Goal: Information Seeking & Learning: Learn about a topic

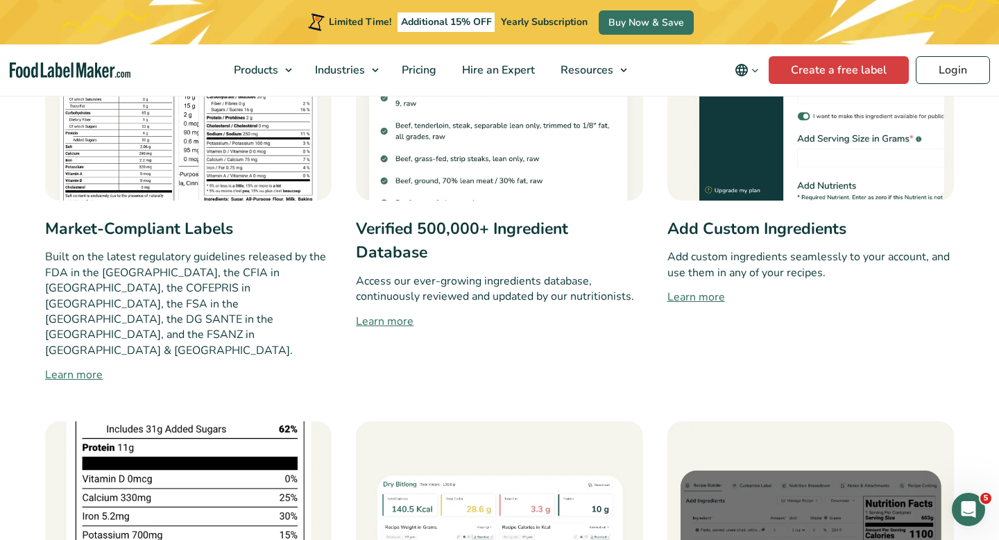
scroll to position [859, 0]
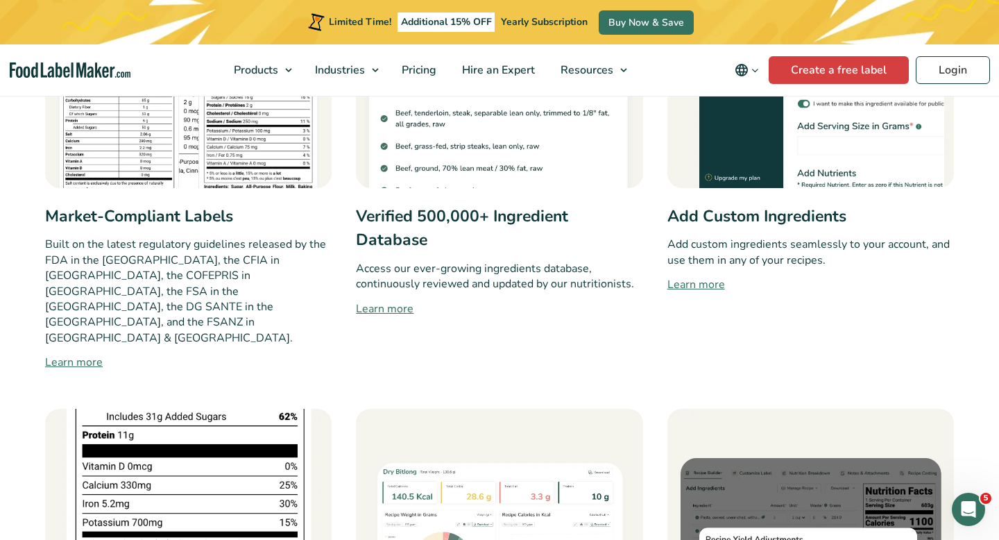
click at [705, 282] on link "Learn more" at bounding box center [810, 284] width 286 height 17
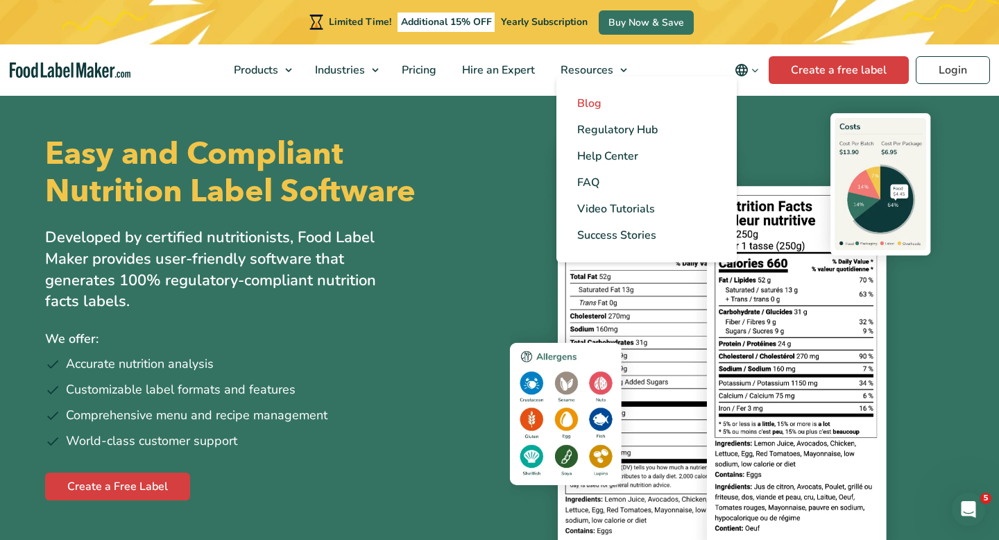
click at [594, 109] on span "Blog" at bounding box center [589, 103] width 24 height 15
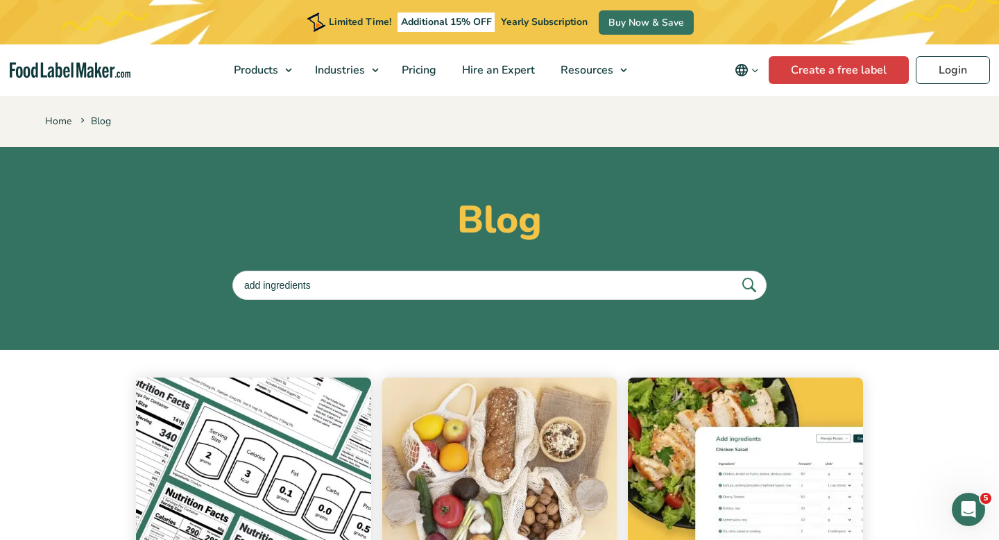
type input "add ingredients"
click at [734, 273] on button "submit" at bounding box center [748, 284] width 29 height 23
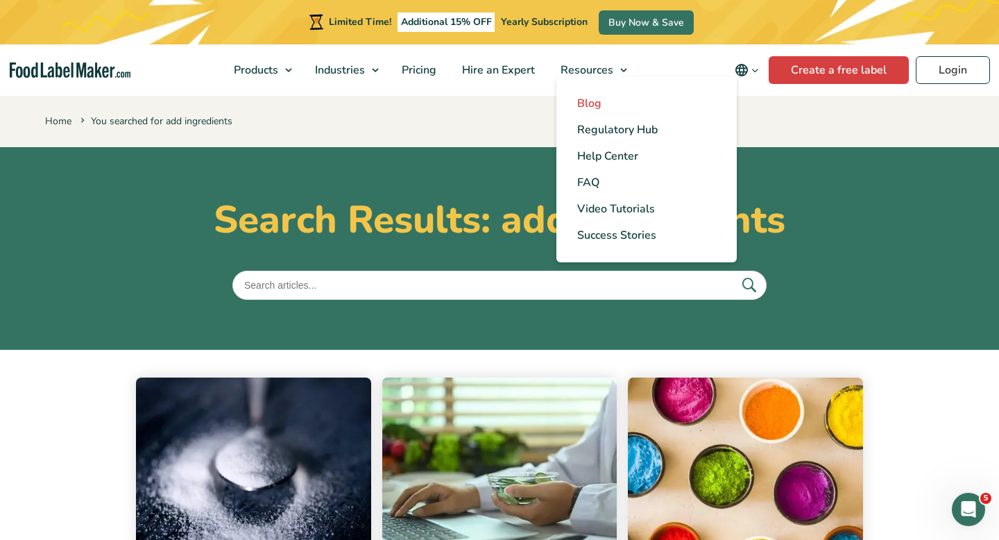
click at [595, 102] on span "Blog" at bounding box center [589, 103] width 24 height 15
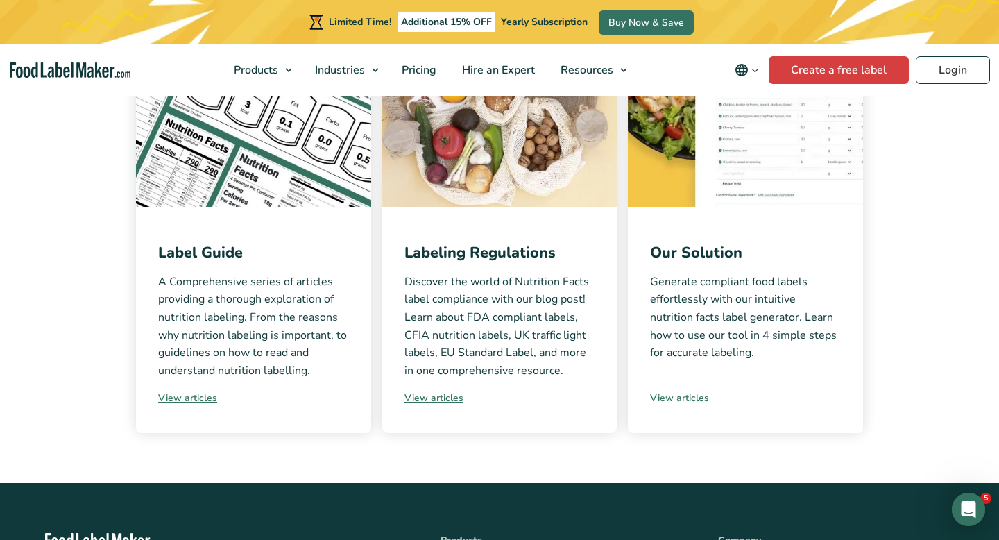
click at [682, 397] on link "View articles" at bounding box center [745, 398] width 191 height 15
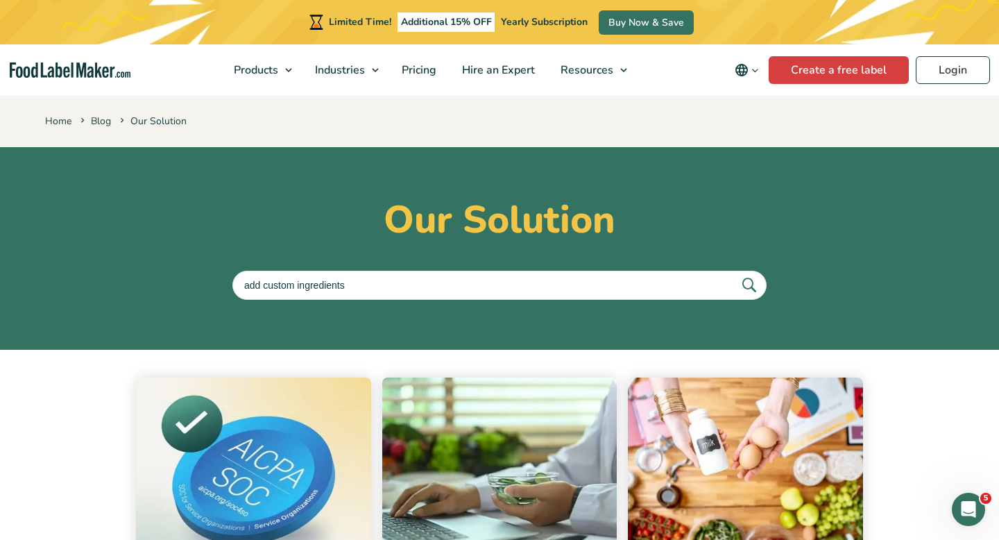
type input "add custom ingredients"
click at [734, 273] on button "submit" at bounding box center [748, 284] width 29 height 23
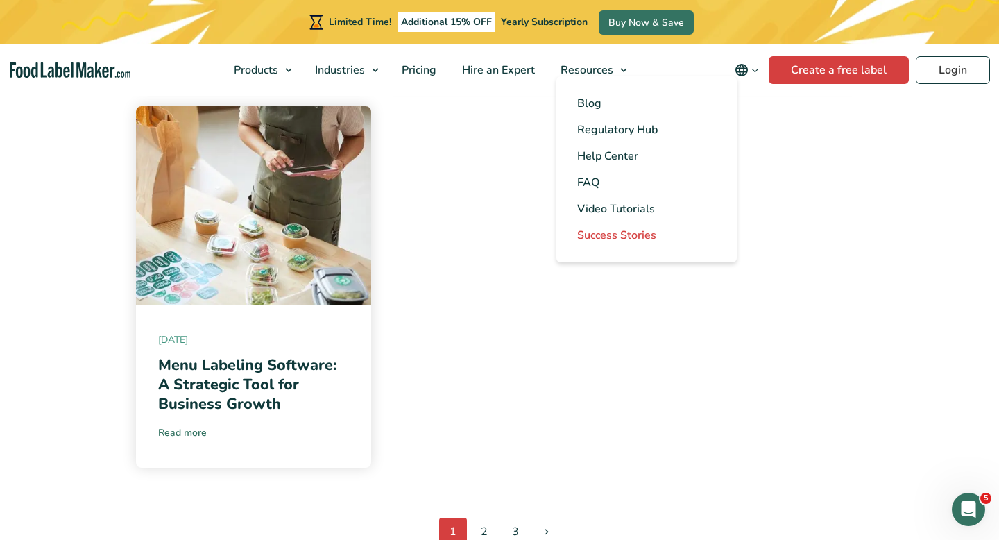
scroll to position [1473, 0]
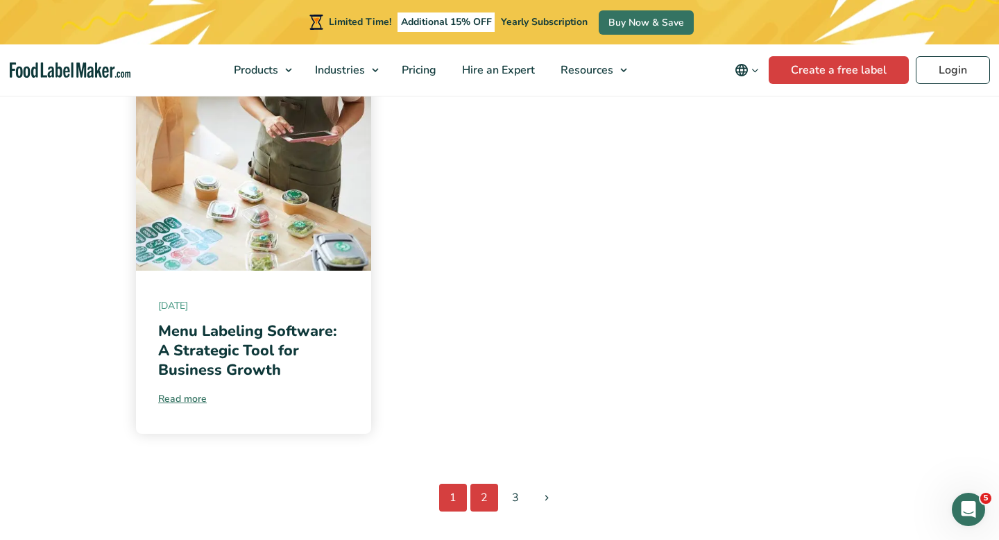
click at [483, 495] on link "2" at bounding box center [484, 497] width 28 height 28
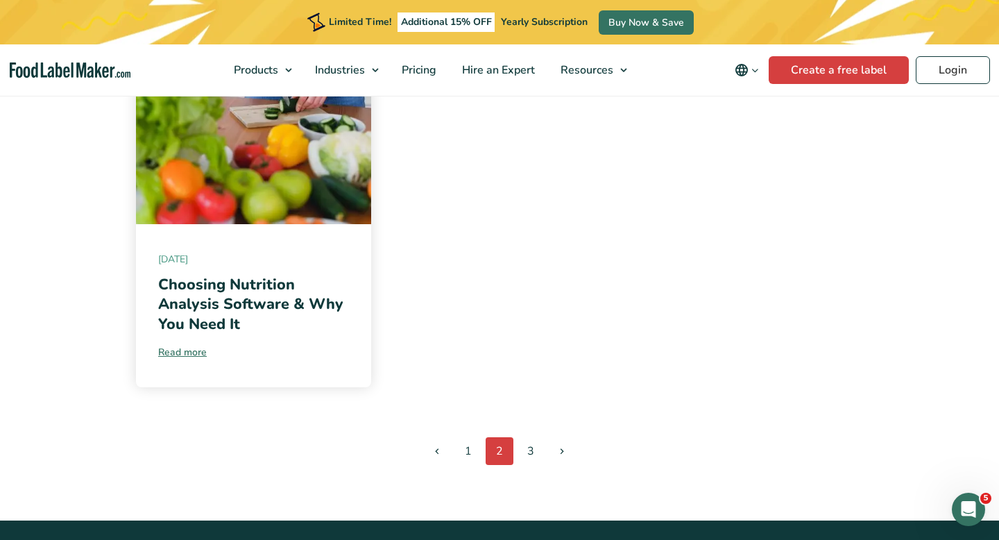
scroll to position [1554, 0]
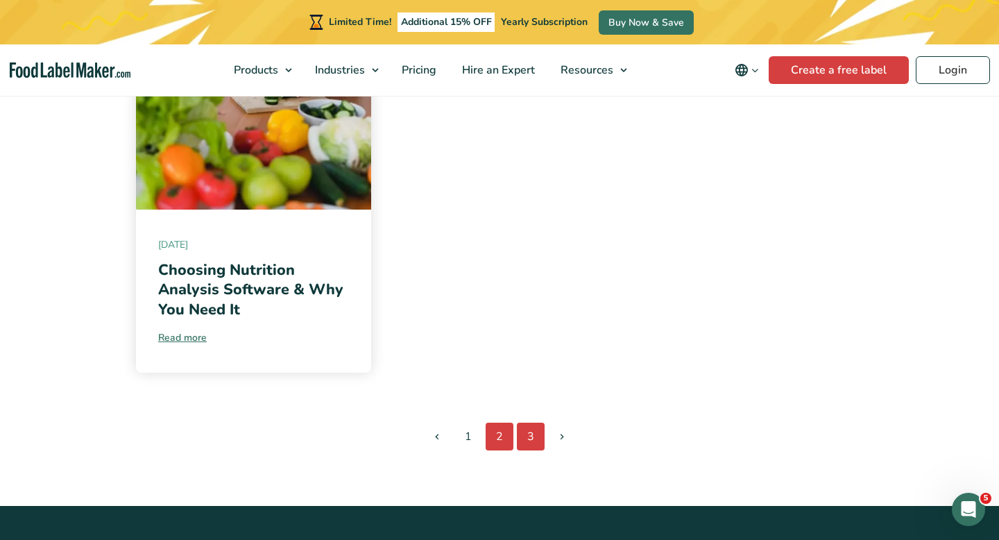
click at [531, 439] on link "3" at bounding box center [531, 436] width 28 height 28
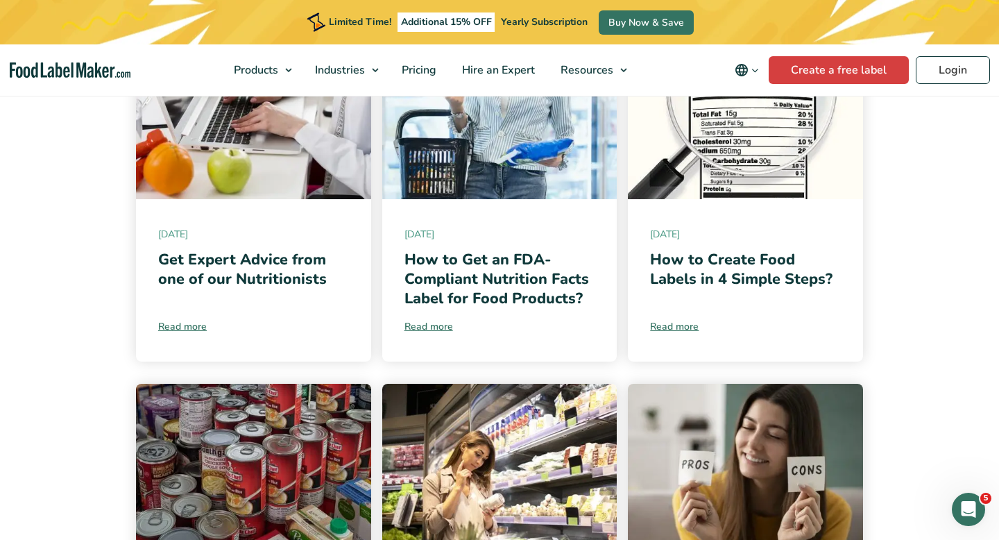
scroll to position [750, 0]
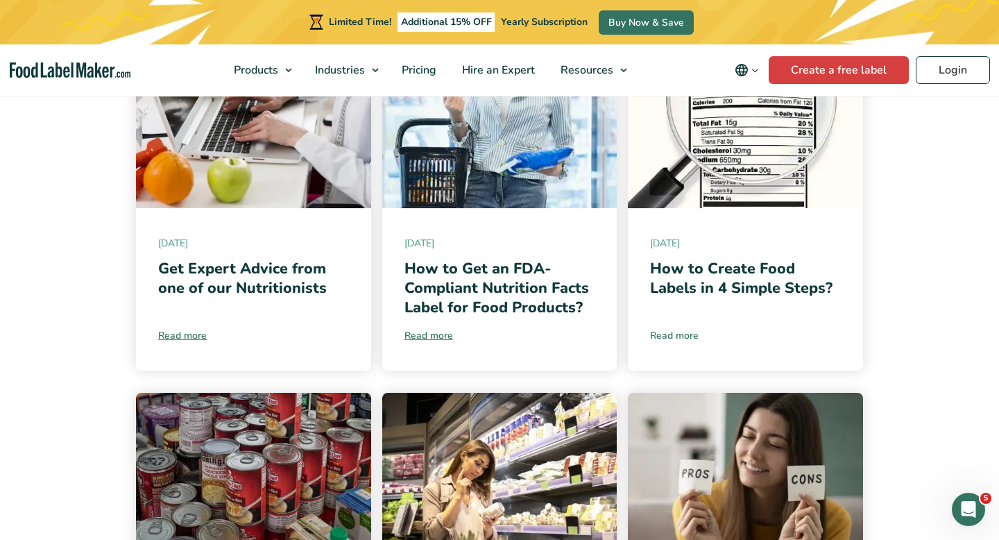
click at [683, 334] on link "Read more" at bounding box center [745, 335] width 191 height 15
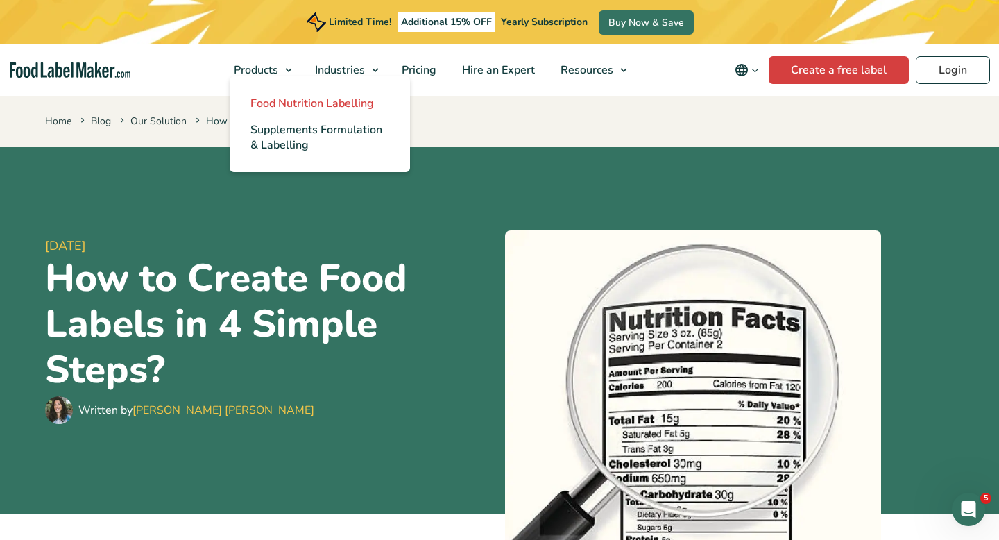
click at [286, 99] on span "Food Nutrition Labelling" at bounding box center [311, 103] width 123 height 15
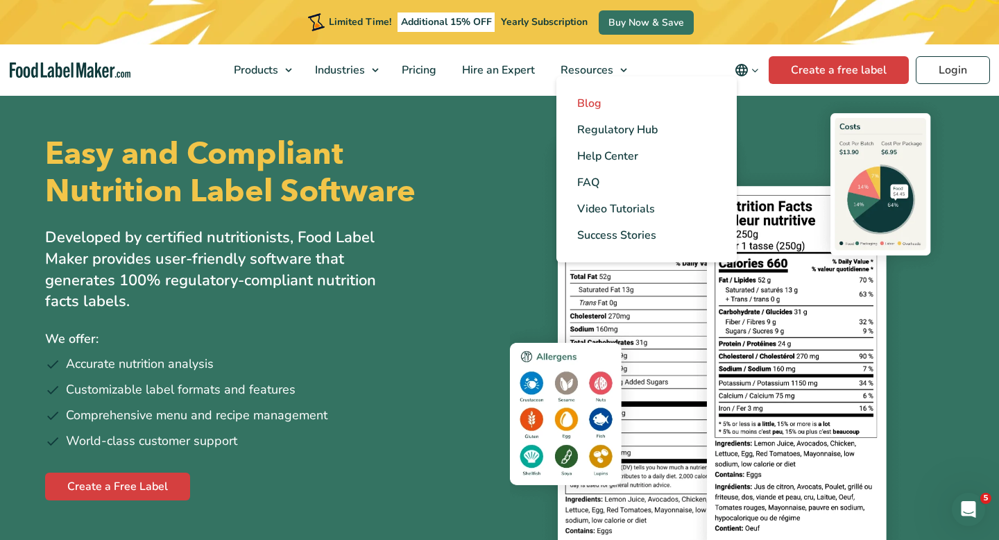
click at [586, 104] on span "Blog" at bounding box center [589, 103] width 24 height 15
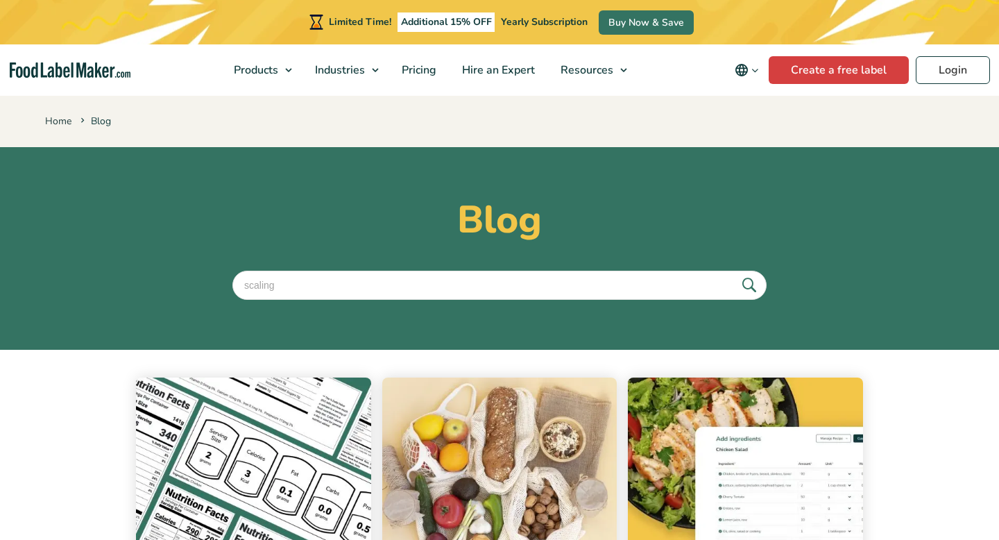
type input "scaling"
click at [734, 273] on button "submit" at bounding box center [748, 284] width 29 height 23
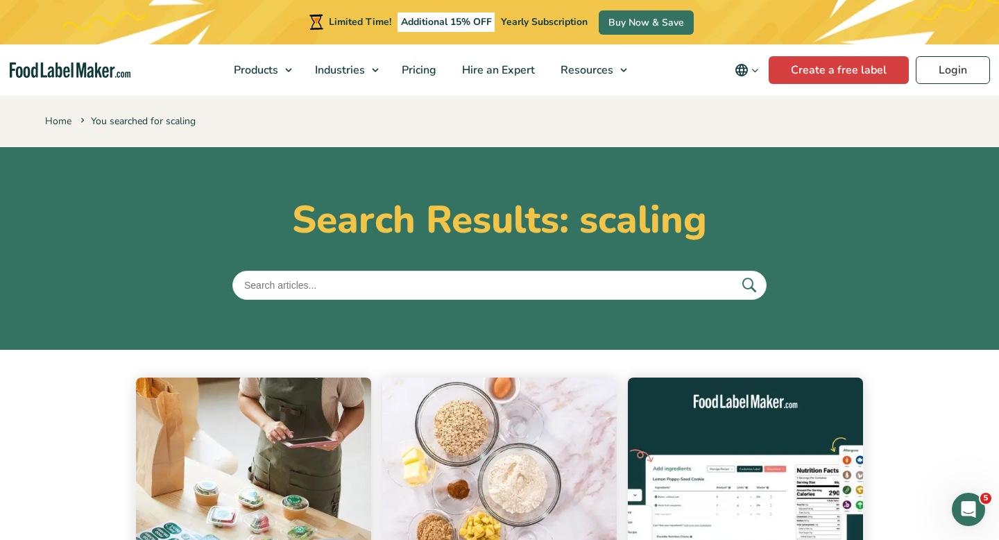
click at [318, 281] on input "text" at bounding box center [499, 285] width 534 height 29
type input "sub recipes"
click at [734, 273] on button "submit" at bounding box center [748, 284] width 29 height 23
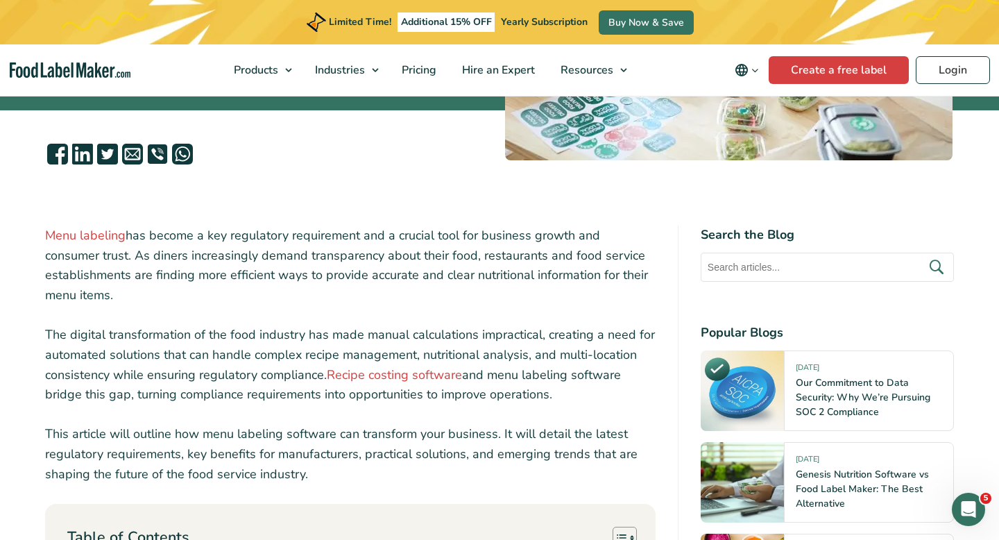
scroll to position [300, 0]
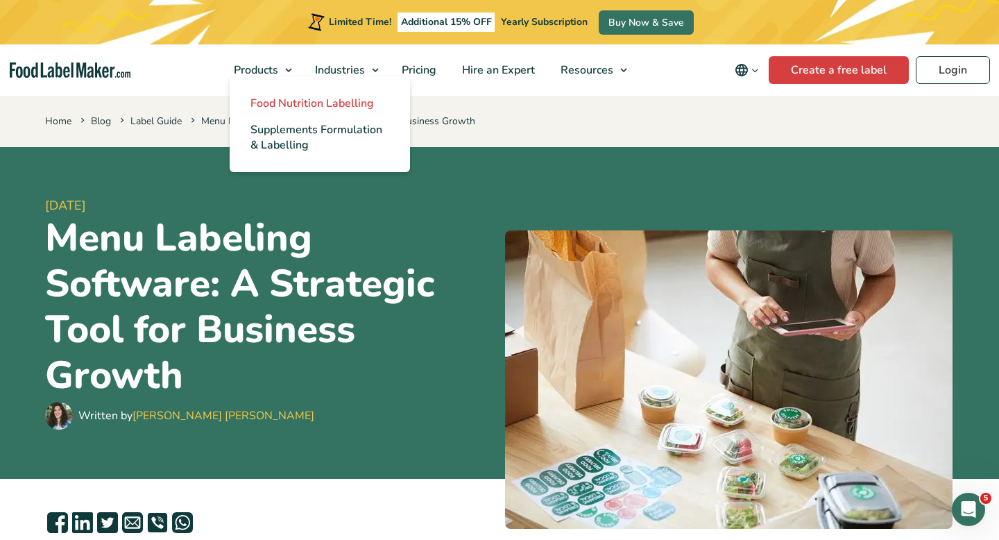
click at [276, 102] on span "Food Nutrition Labelling" at bounding box center [311, 103] width 123 height 15
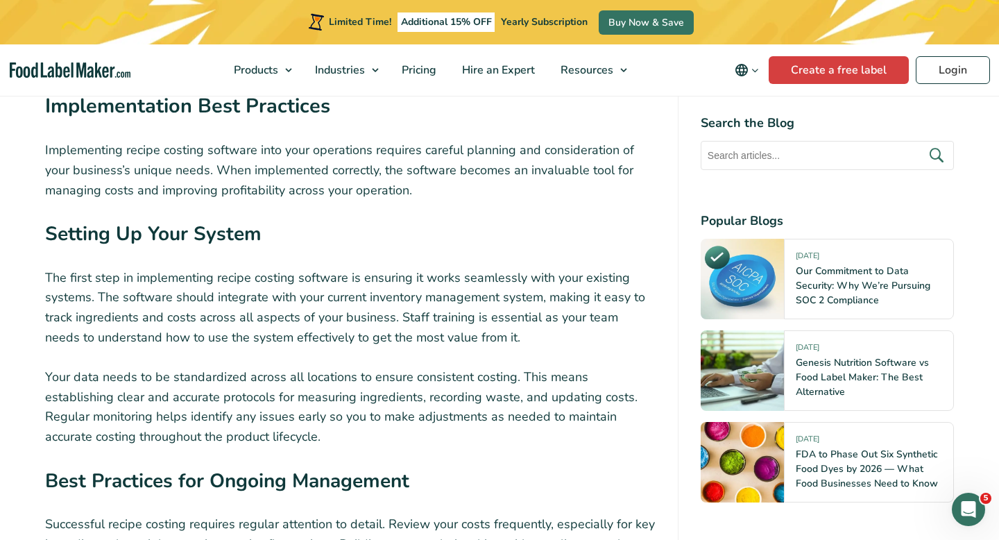
scroll to position [5448, 0]
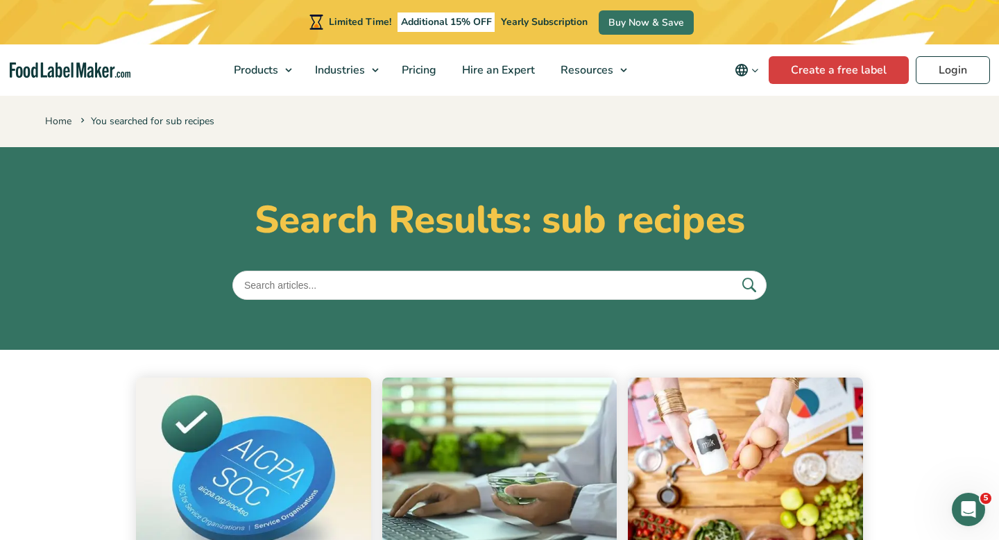
click at [331, 287] on input "text" at bounding box center [499, 285] width 534 height 29
type input "download and save recipe"
click at [734, 273] on button "submit" at bounding box center [748, 284] width 29 height 23
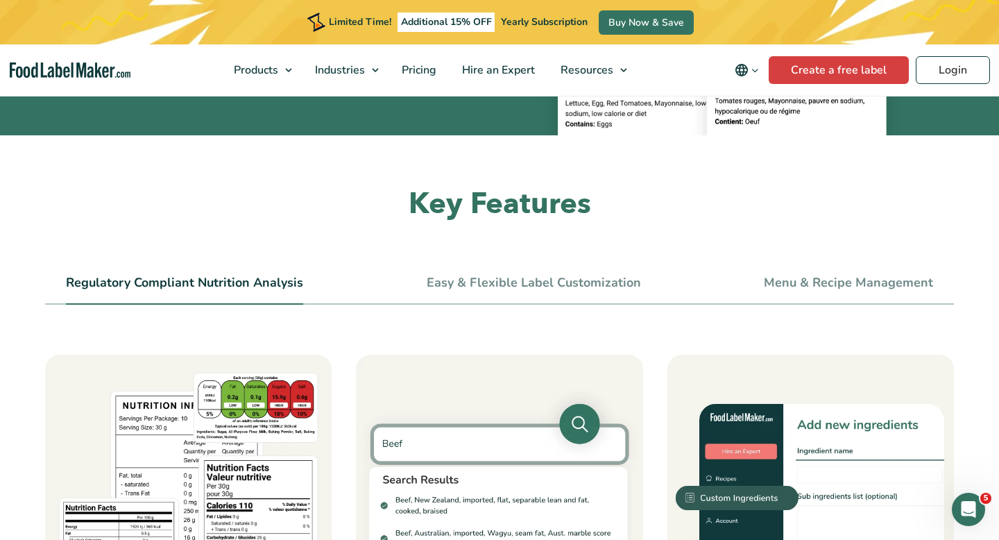
scroll to position [339, 0]
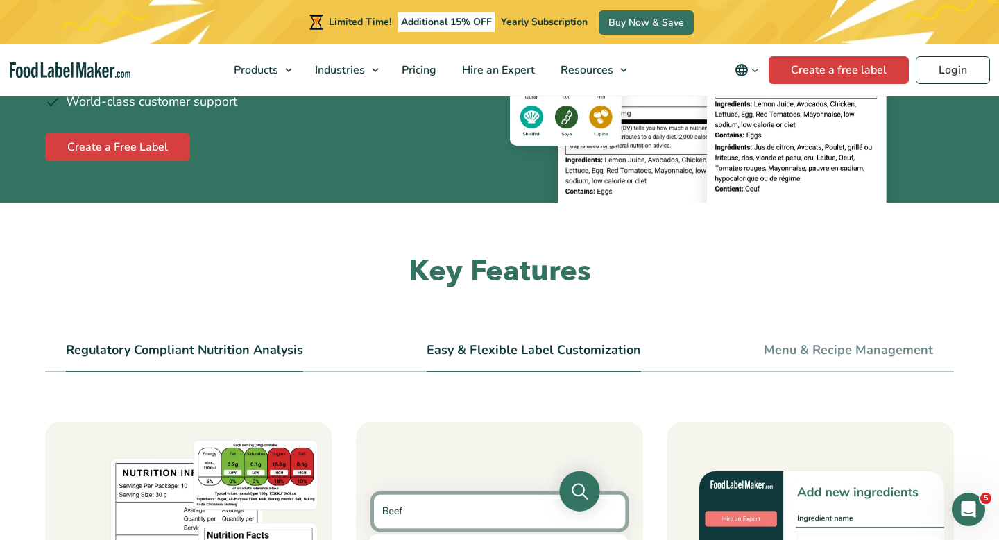
click at [540, 353] on link "Easy & Flexible Label Customization" at bounding box center [534, 350] width 214 height 15
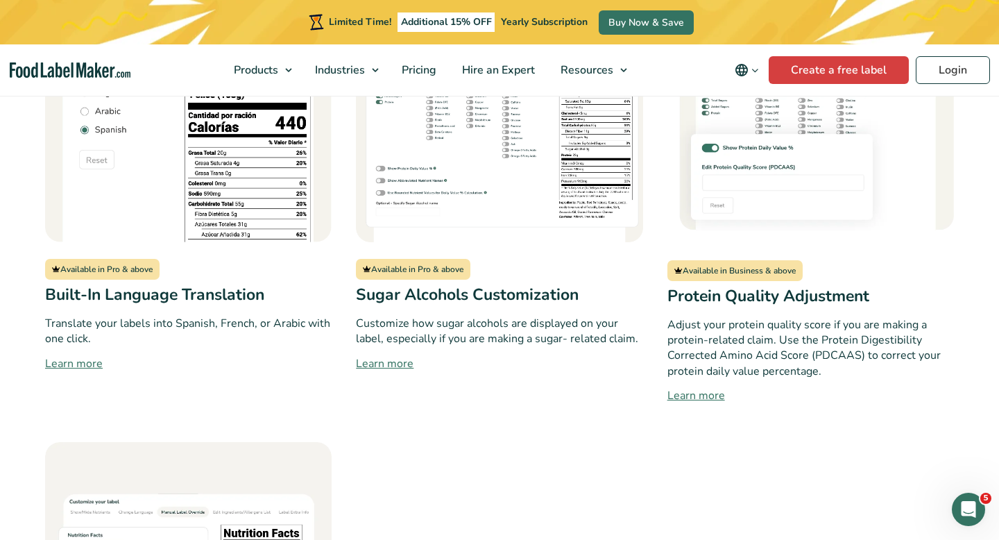
scroll to position [1273, 0]
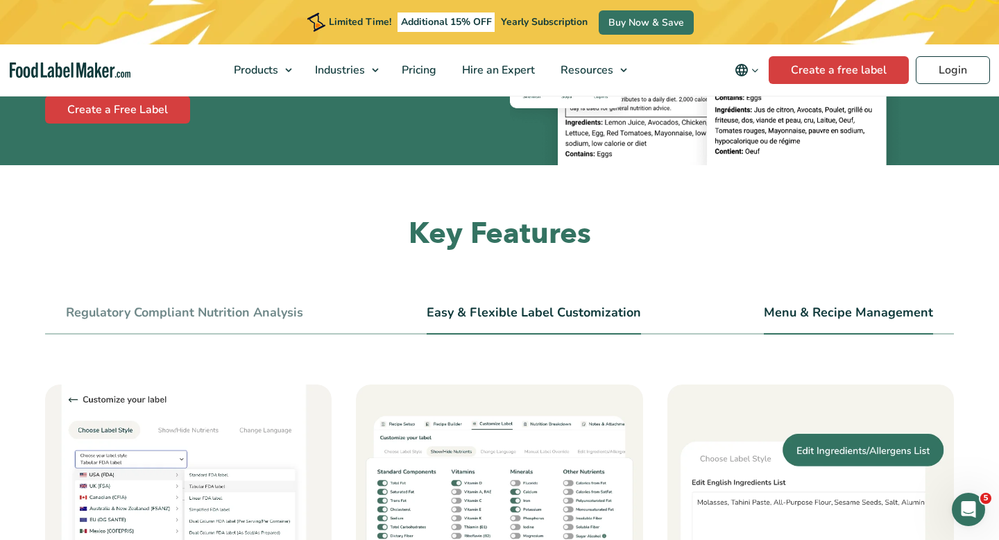
click at [824, 309] on link "Menu & Recipe Management" at bounding box center [848, 312] width 169 height 15
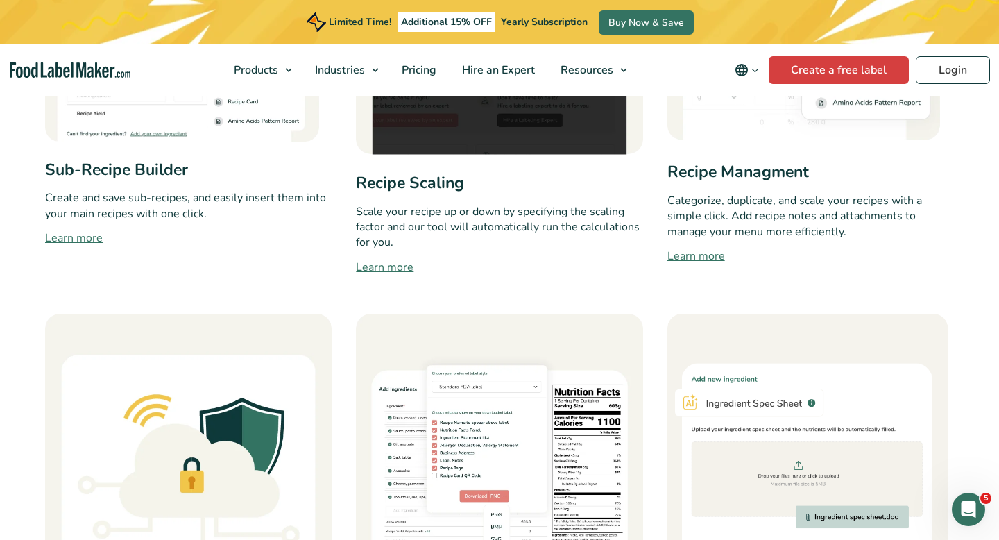
scroll to position [918, 0]
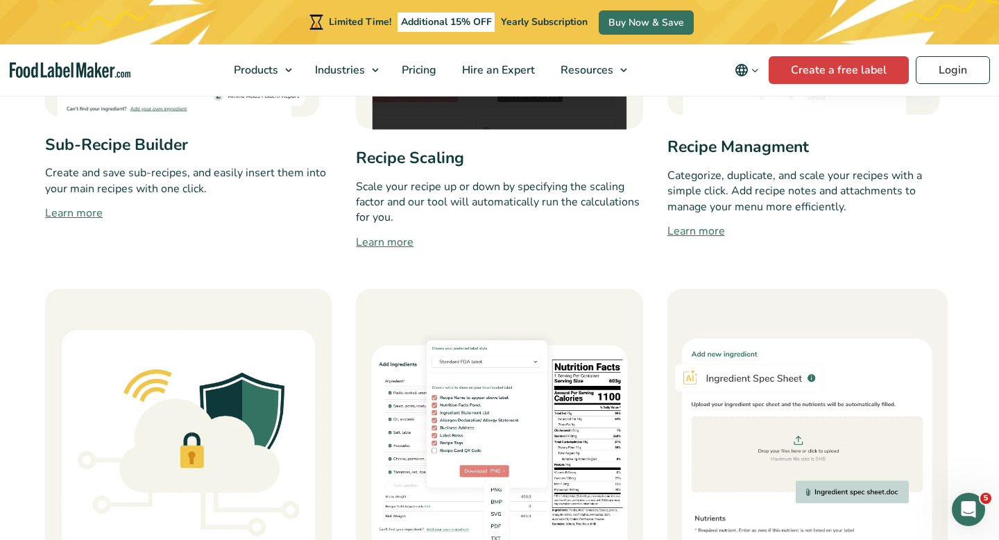
click at [74, 214] on link "Learn more" at bounding box center [188, 213] width 286 height 17
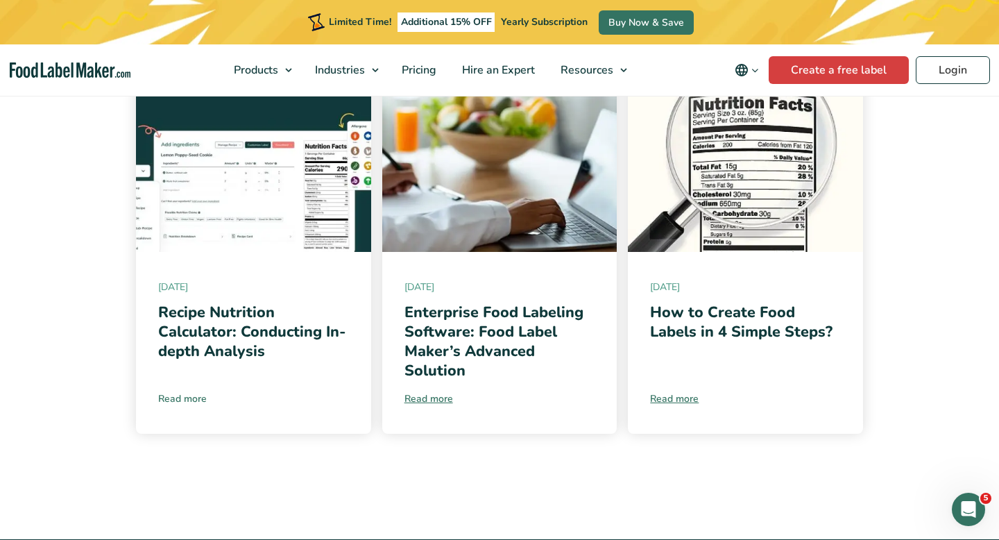
click at [193, 400] on link "Read more" at bounding box center [253, 398] width 191 height 15
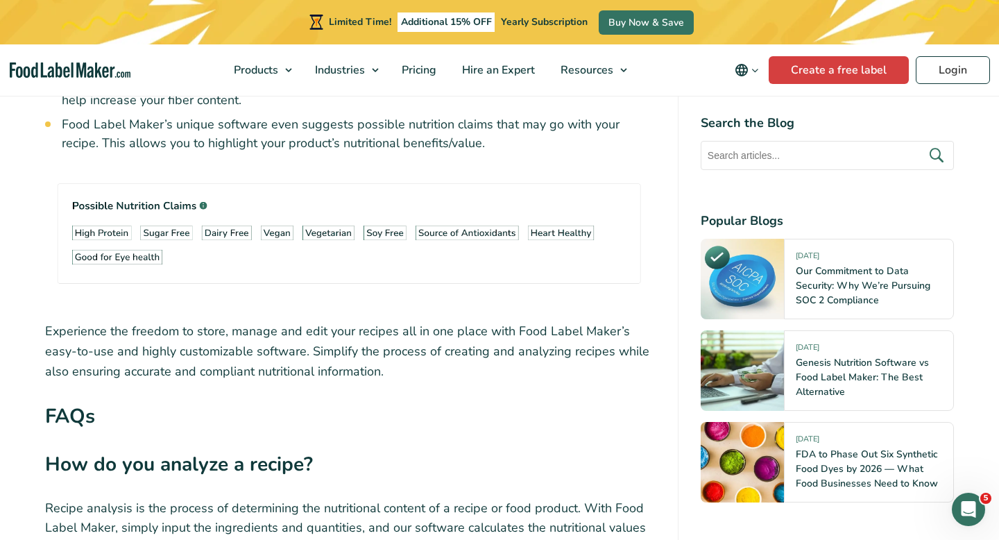
scroll to position [3239, 0]
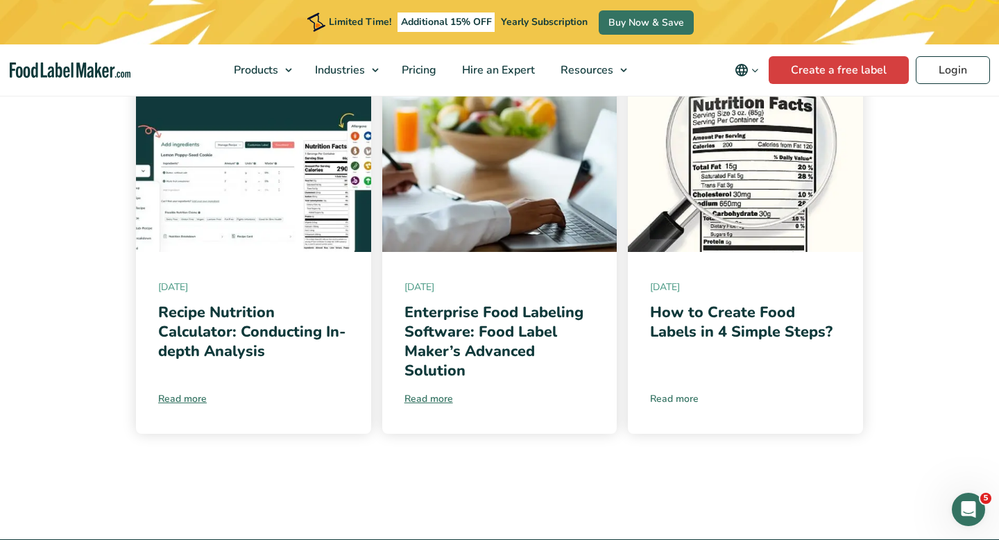
click at [681, 399] on link "Read more" at bounding box center [745, 398] width 191 height 15
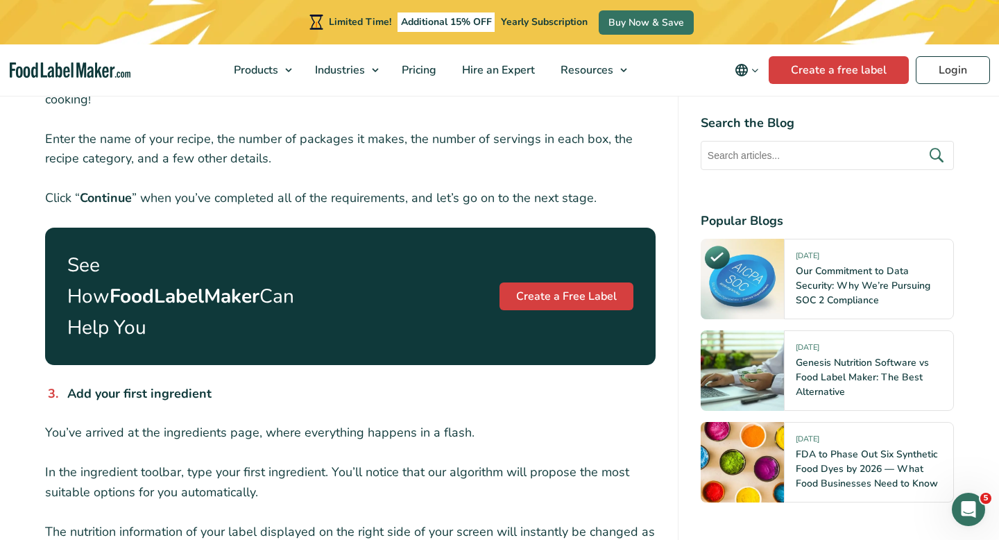
scroll to position [446, 0]
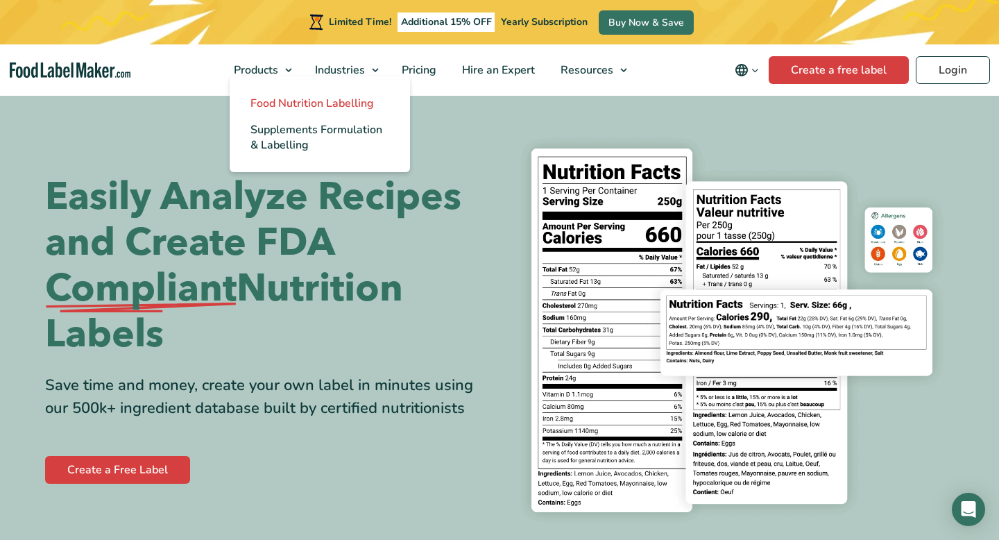
click at [298, 107] on span "Food Nutrition Labelling" at bounding box center [311, 103] width 123 height 15
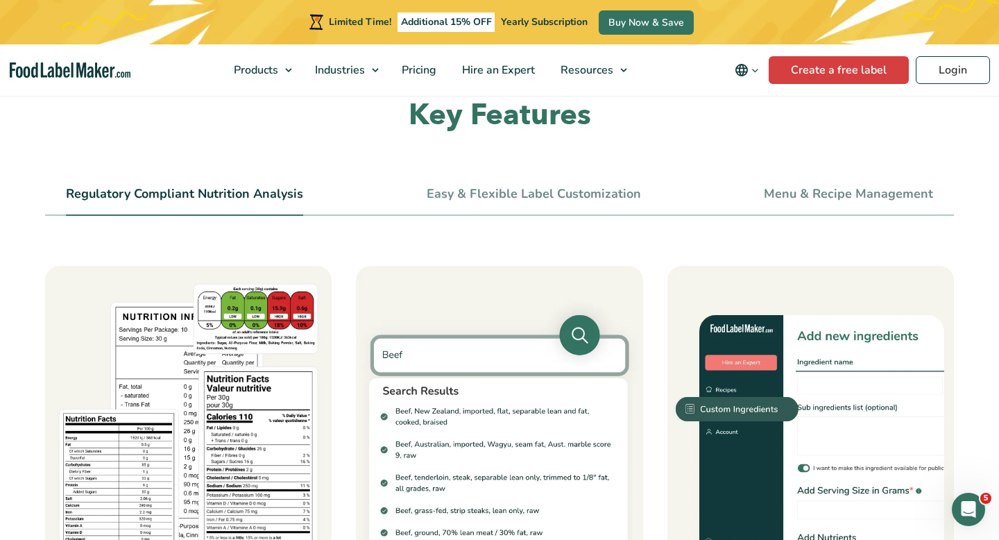
scroll to position [474, 0]
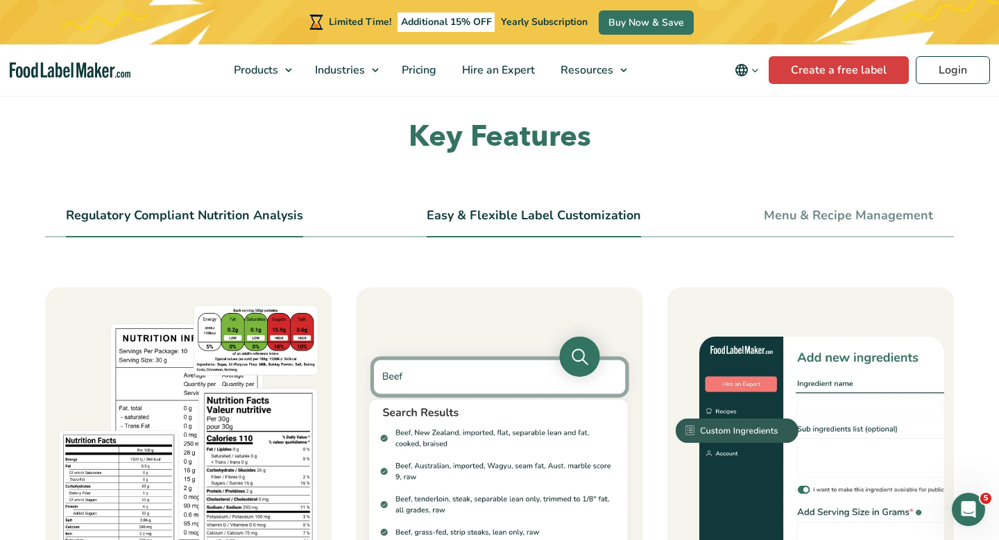
click at [540, 220] on link "Easy & Flexible Label Customization" at bounding box center [534, 215] width 214 height 15
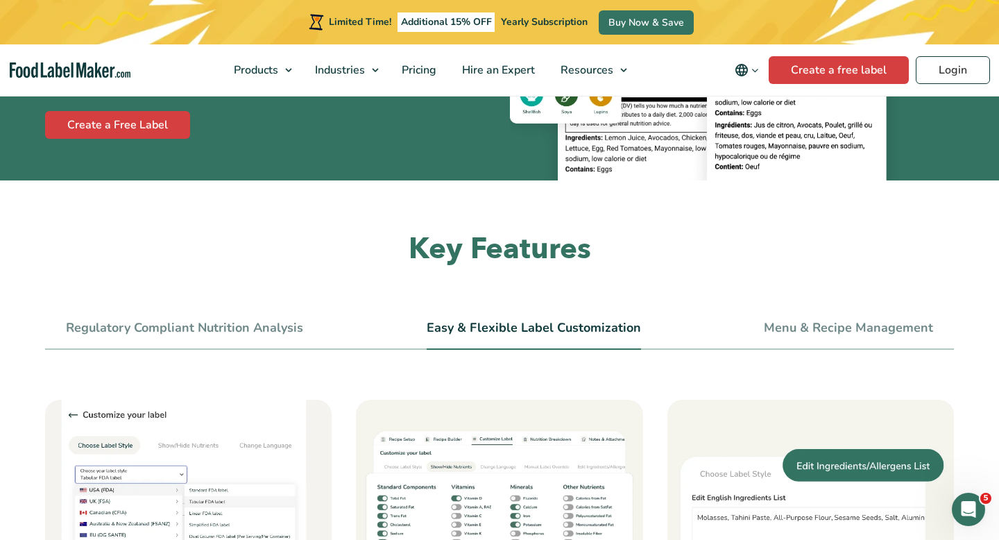
scroll to position [225, 0]
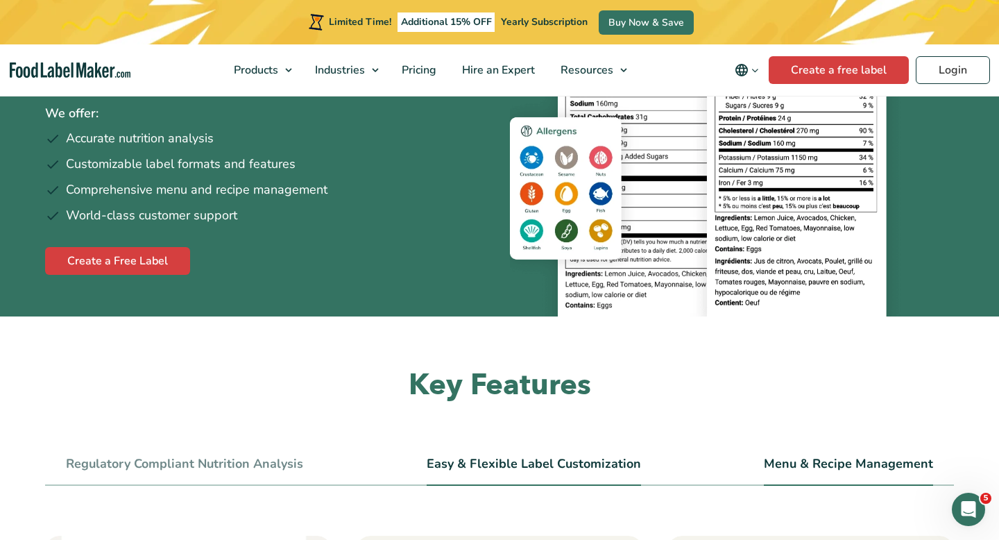
click at [782, 458] on link "Menu & Recipe Management" at bounding box center [848, 463] width 169 height 15
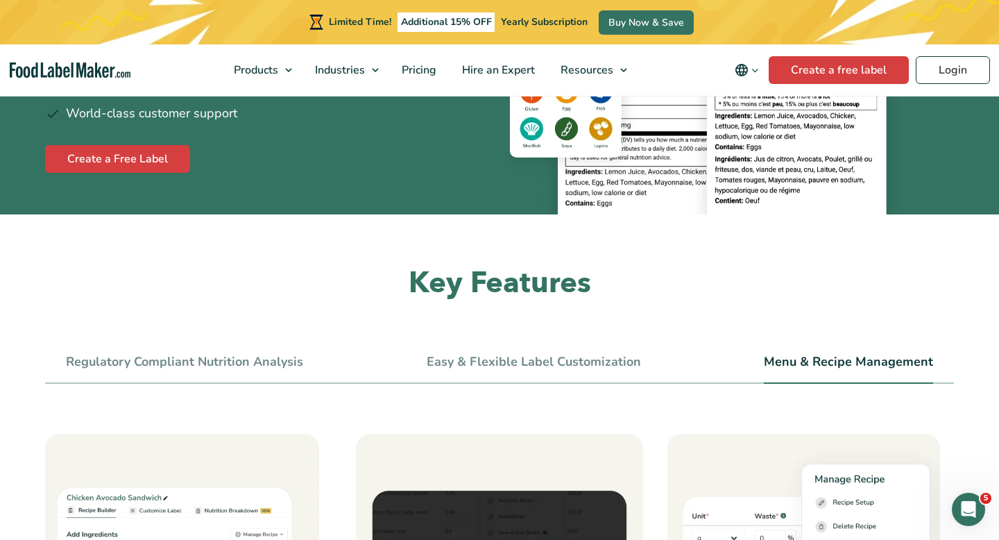
scroll to position [345, 0]
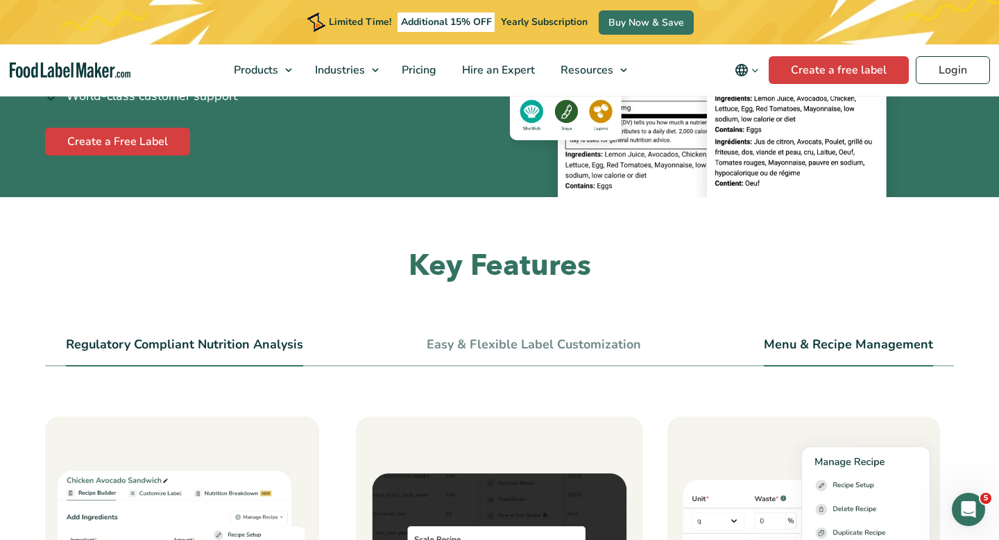
click at [224, 354] on li "Regulatory Compliant Nutrition Analysis" at bounding box center [184, 350] width 237 height 31
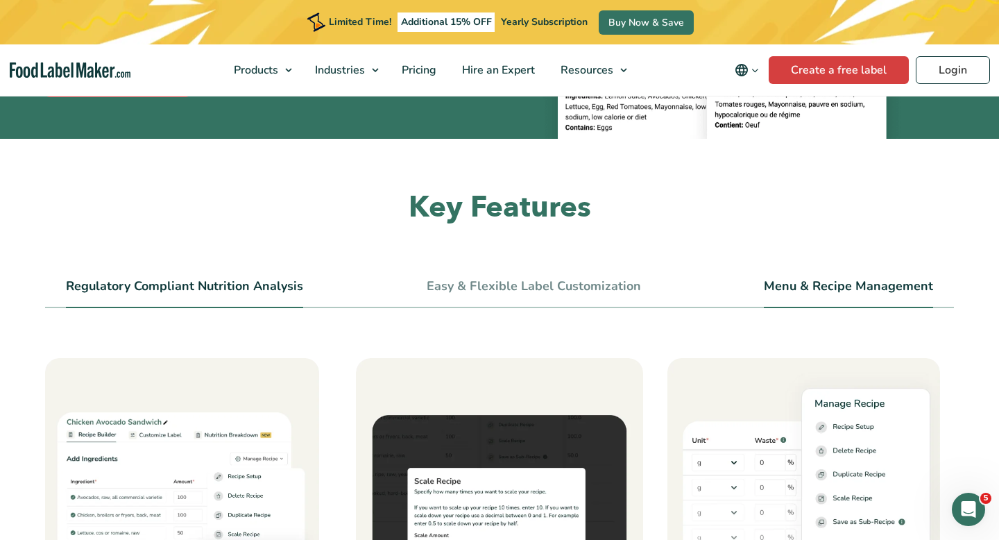
scroll to position [442, 0]
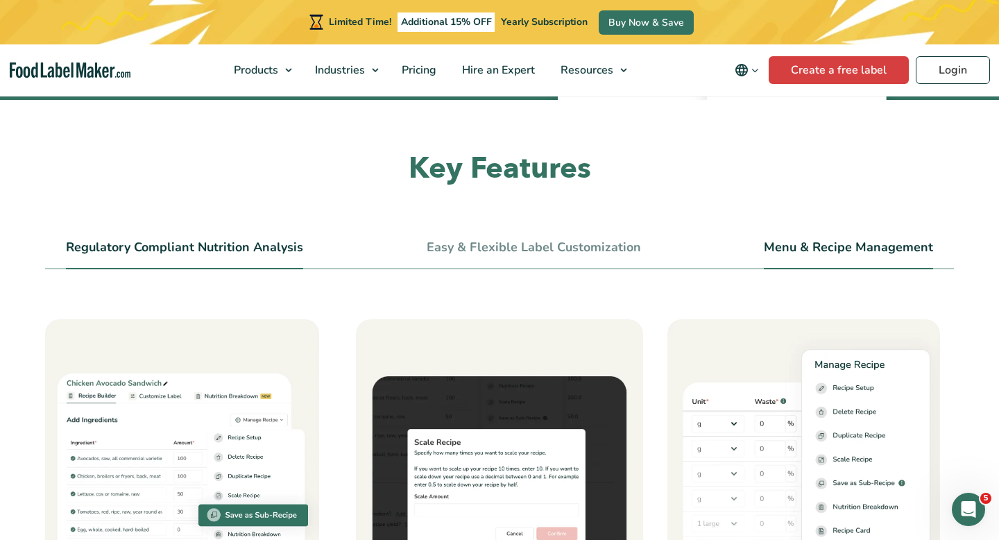
click at [245, 244] on link "Regulatory Compliant Nutrition Analysis" at bounding box center [184, 247] width 237 height 15
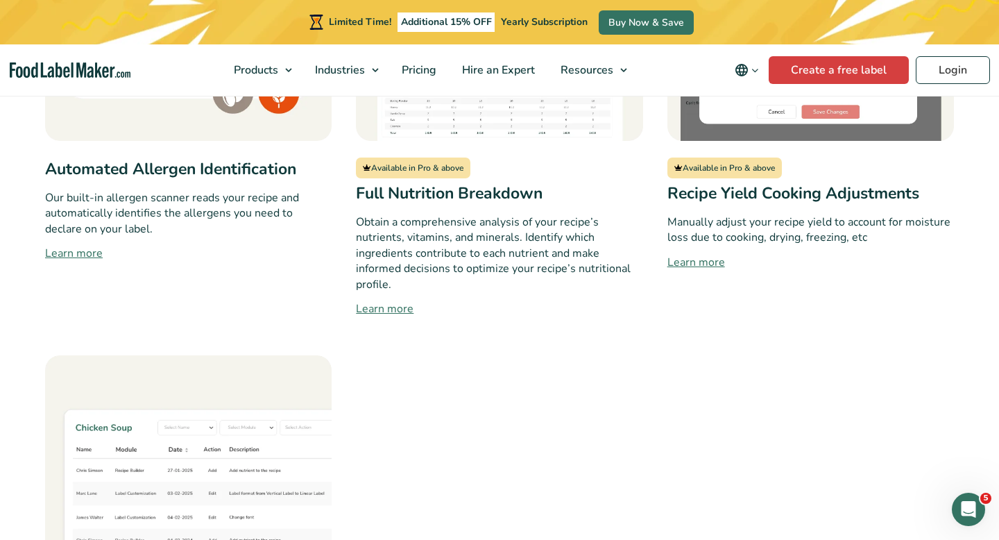
scroll to position [1406, 0]
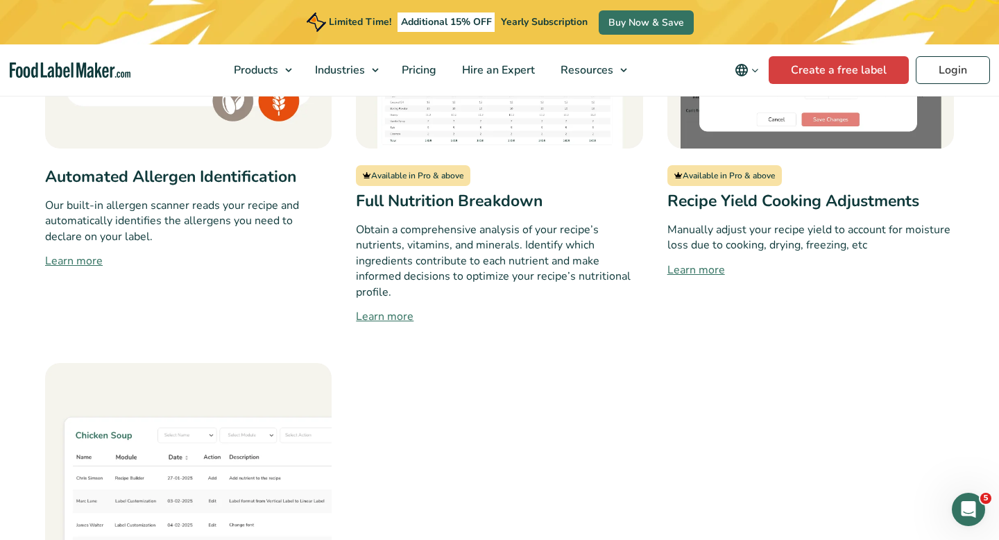
click at [708, 261] on link "Learn more" at bounding box center [810, 269] width 286 height 17
